Goal: Browse casually: Explore the website without a specific task or goal

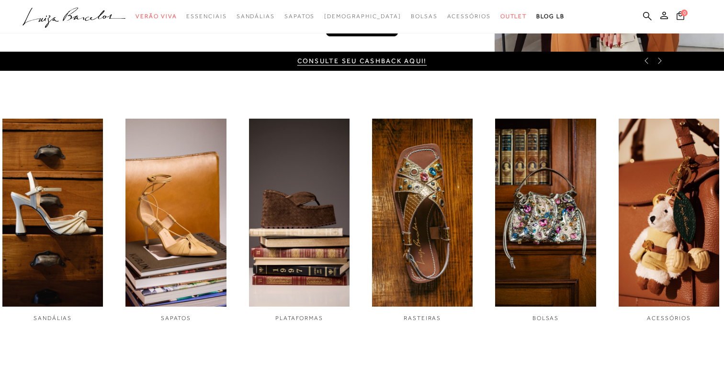
scroll to position [337, 0]
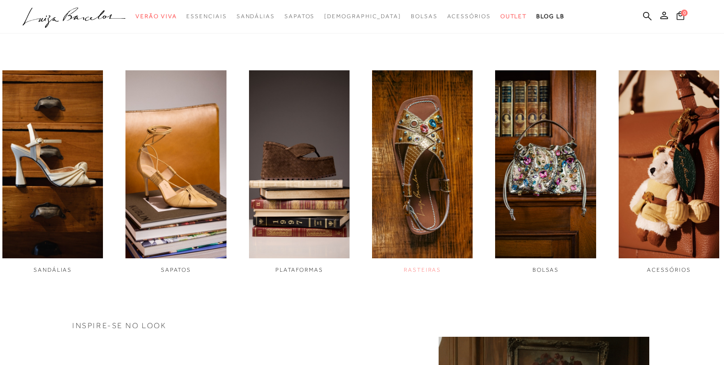
click at [404, 213] on img "4 / 6" at bounding box center [422, 164] width 101 height 189
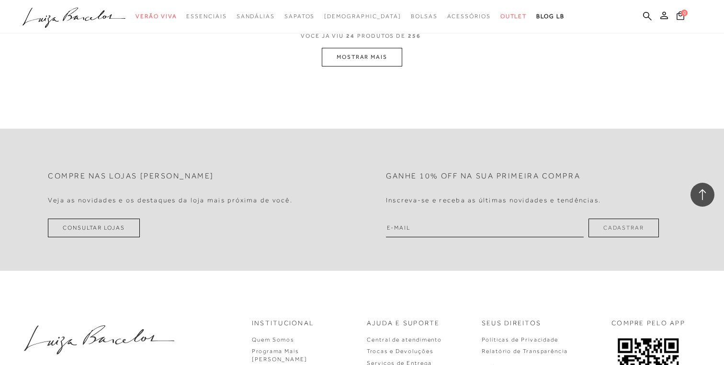
scroll to position [2024, 0]
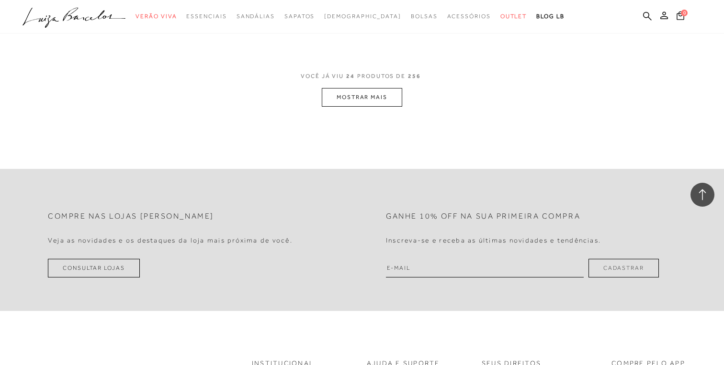
click at [359, 95] on button "MOSTRAR MAIS" at bounding box center [362, 97] width 80 height 19
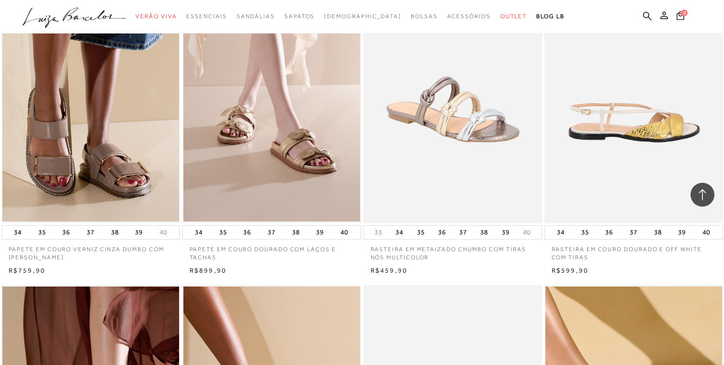
scroll to position [2060, 0]
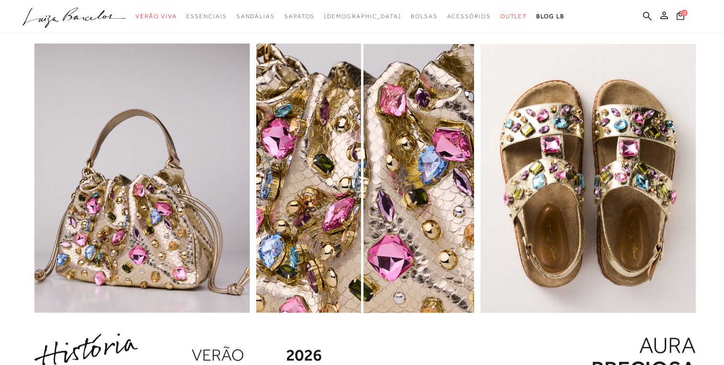
scroll to position [1034, 0]
